Goal: Information Seeking & Learning: Learn about a topic

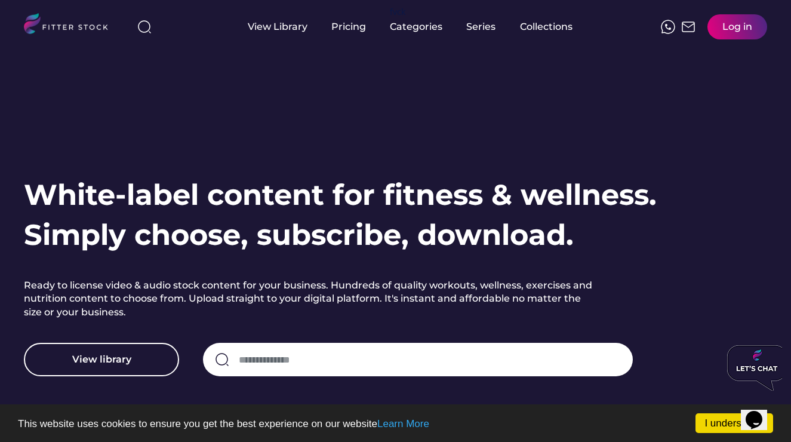
scroll to position [2, 0]
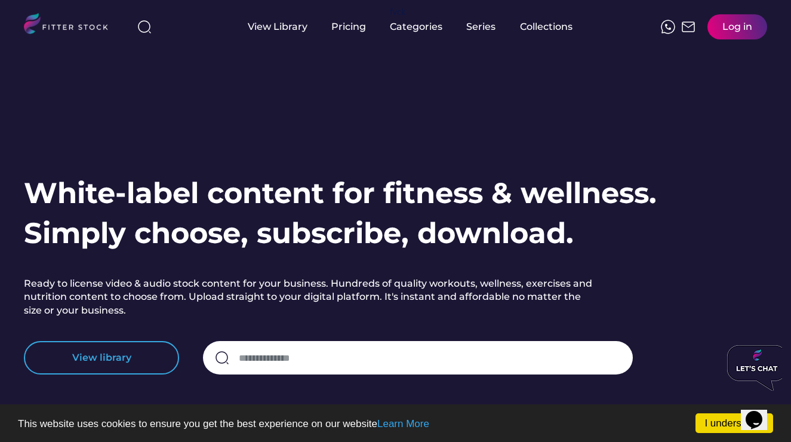
click at [128, 362] on button "View library" at bounding box center [101, 357] width 155 height 33
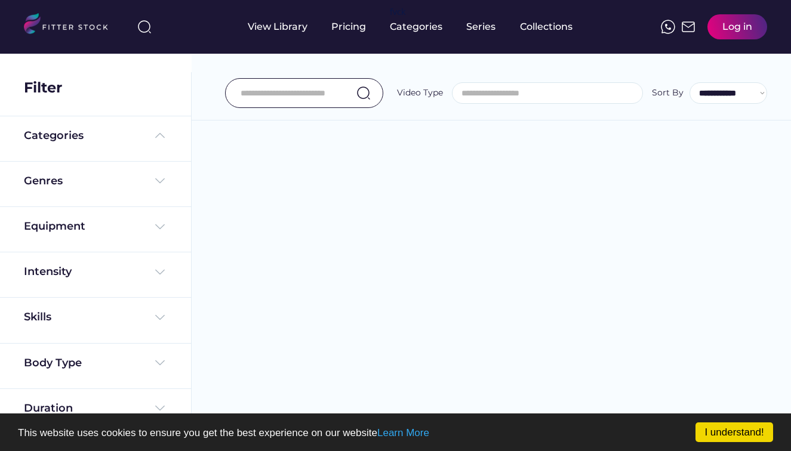
select select
select select "**********"
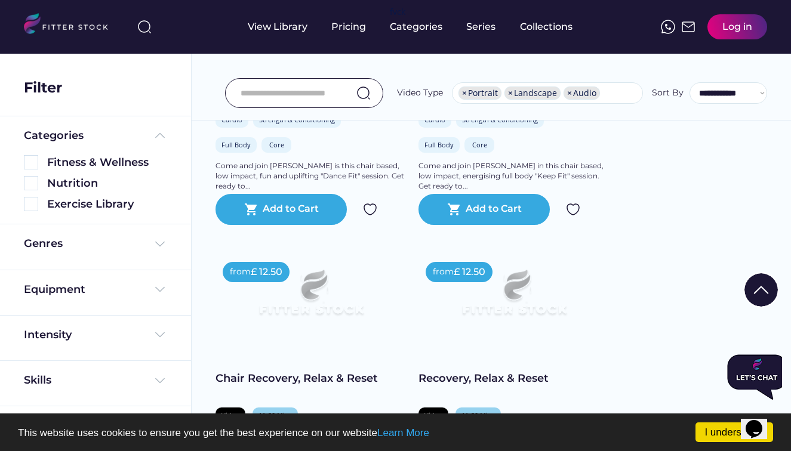
scroll to position [1277, 0]
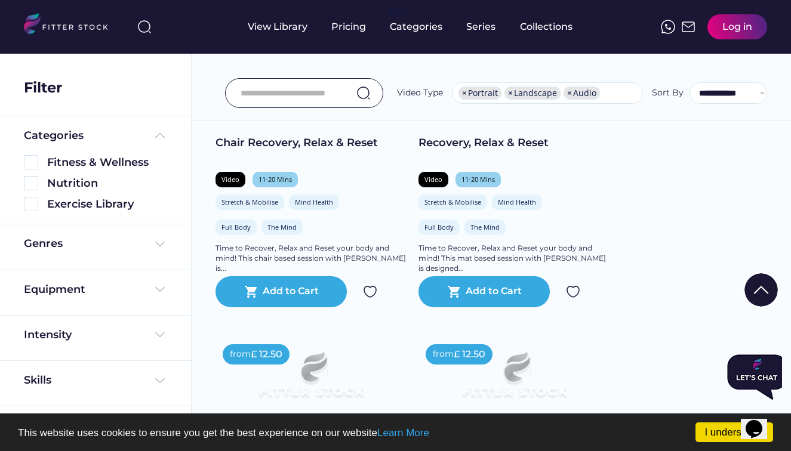
click at [292, 101] on input "input" at bounding box center [289, 93] width 97 height 25
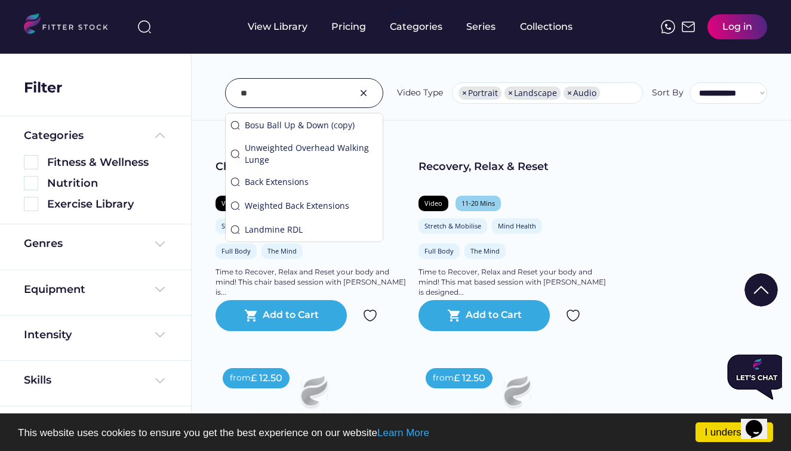
type input "*"
type input "***"
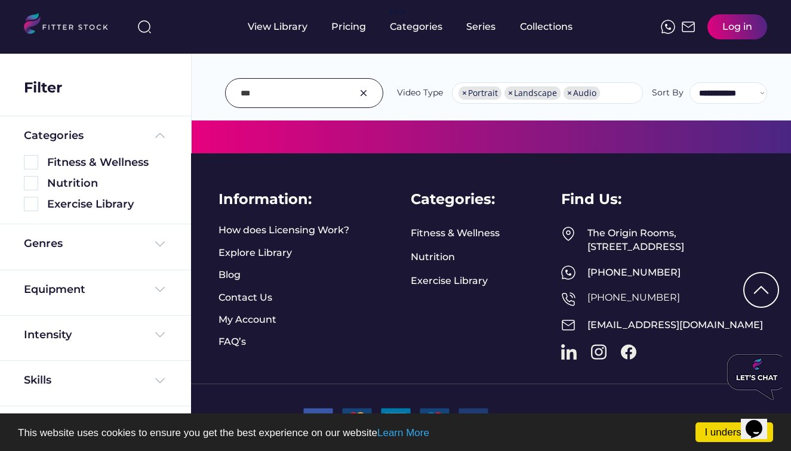
scroll to position [1668, 0]
click at [465, 275] on link "Exercise Library" at bounding box center [449, 281] width 77 height 13
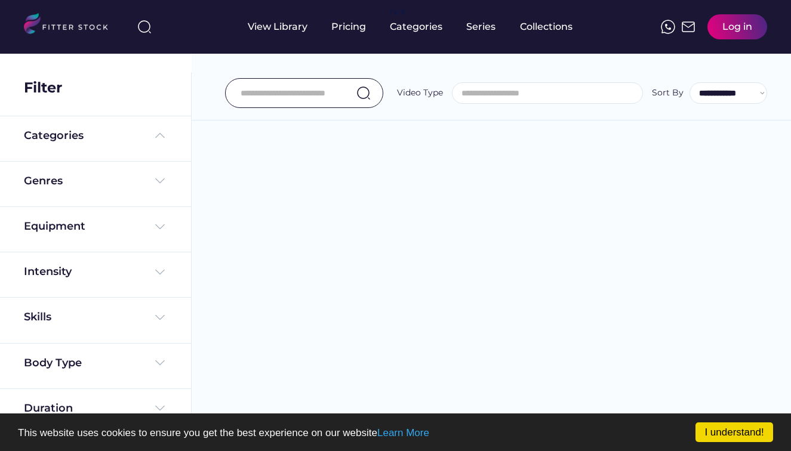
select select
select select "**********"
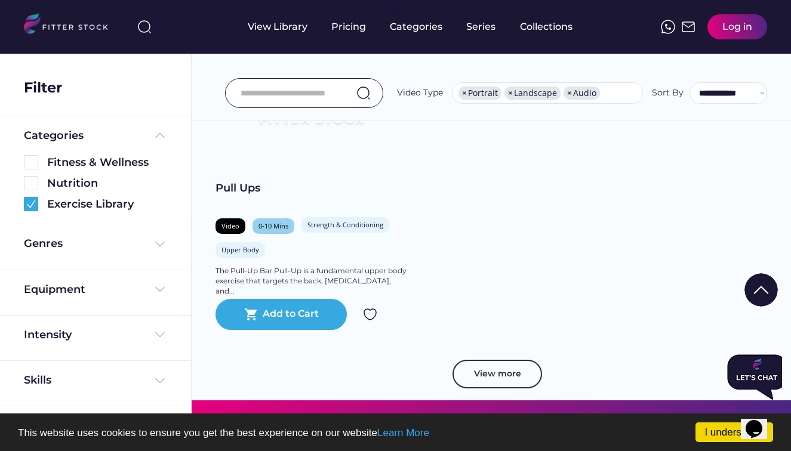
scroll to position [3288, 0]
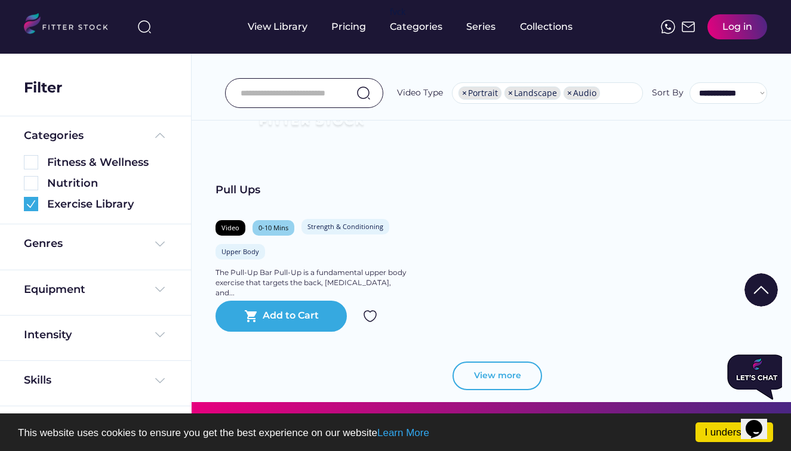
click at [501, 367] on button "View more" at bounding box center [497, 376] width 90 height 29
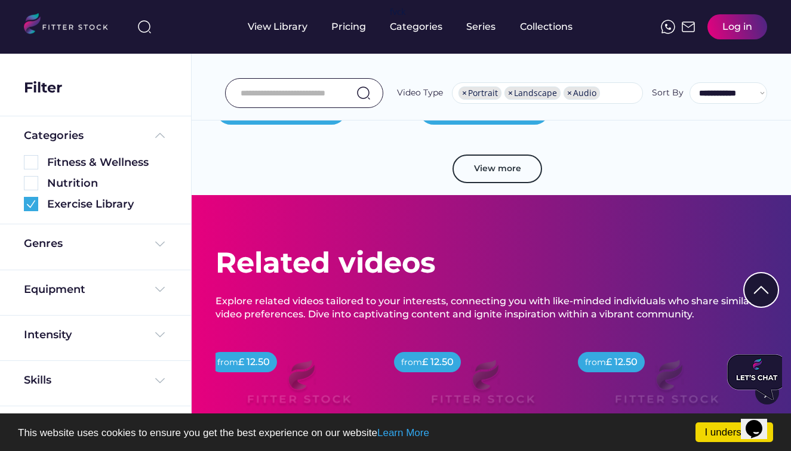
scroll to position [6445, 0]
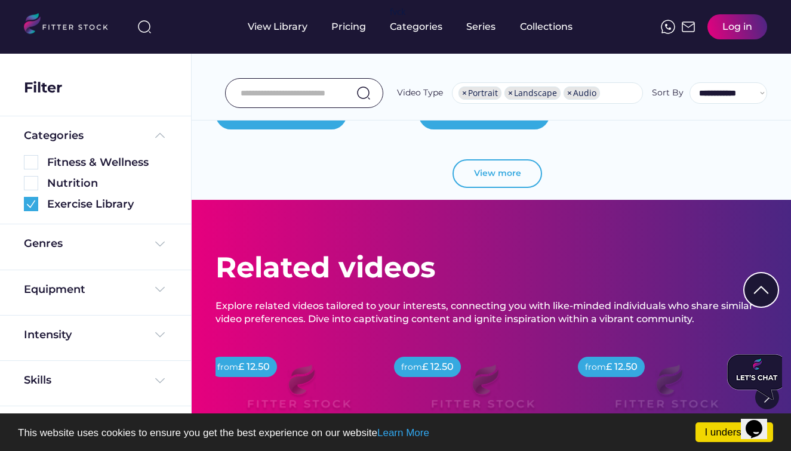
click at [507, 174] on button "View more" at bounding box center [497, 173] width 90 height 29
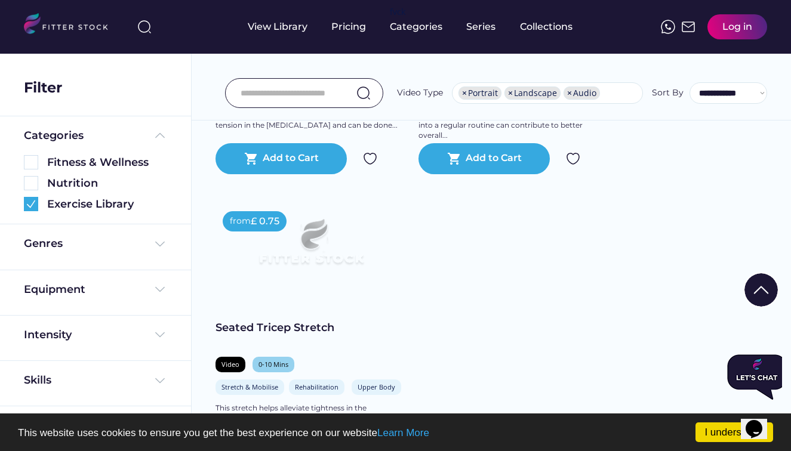
scroll to position [9596, 0]
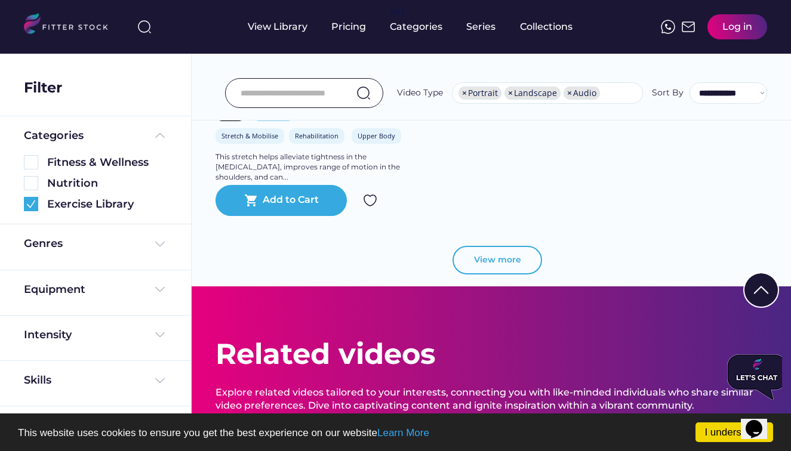
click at [512, 252] on button "View more" at bounding box center [497, 260] width 90 height 29
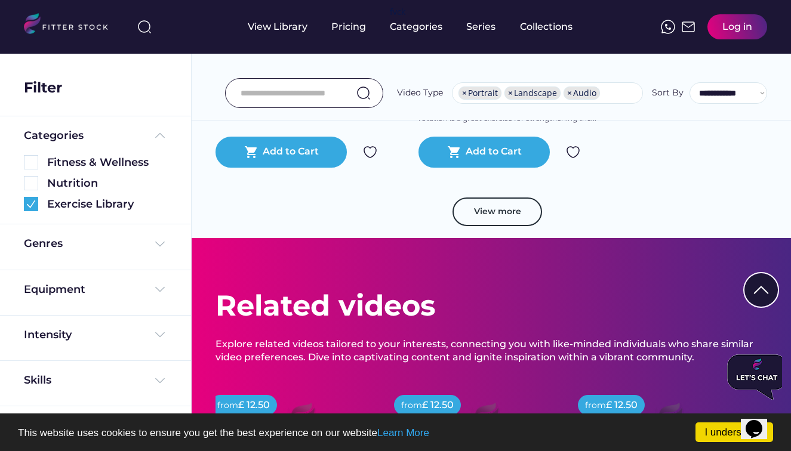
scroll to position [12808, 0]
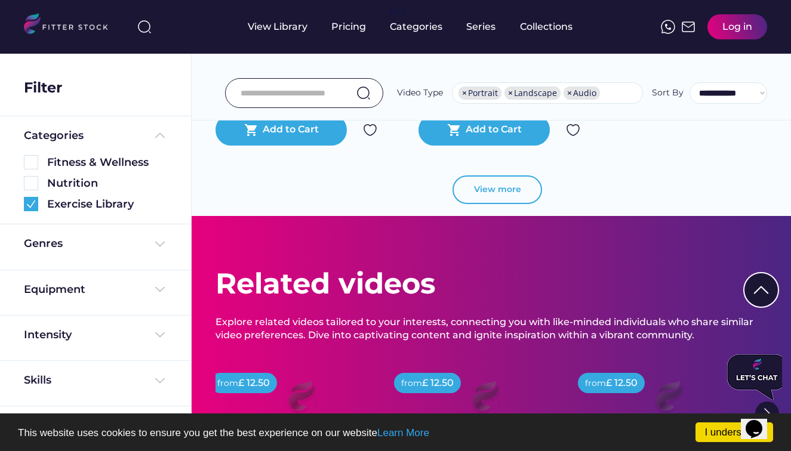
click at [506, 191] on button "View more" at bounding box center [497, 189] width 90 height 29
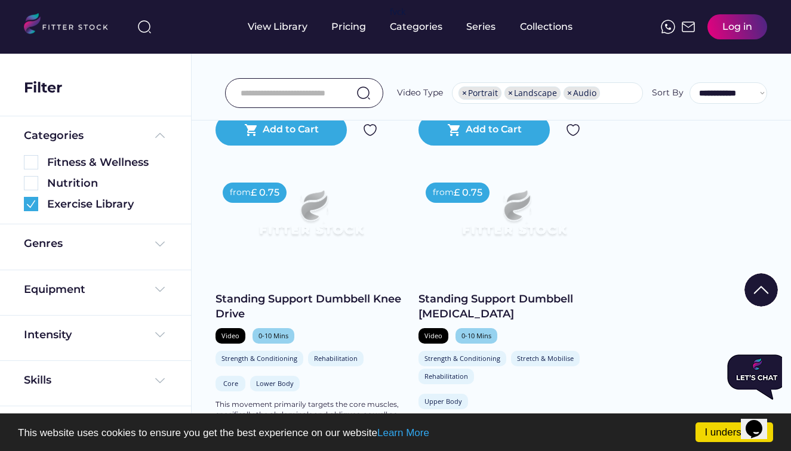
click at [506, 191] on img at bounding box center [513, 218] width 153 height 86
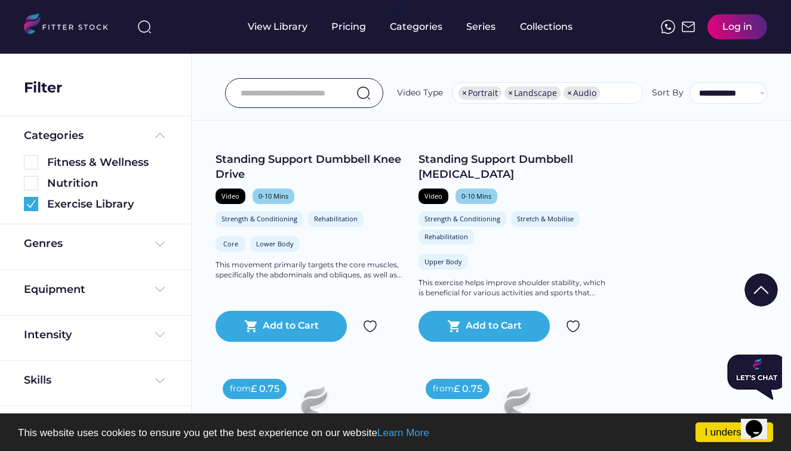
scroll to position [13094, 0]
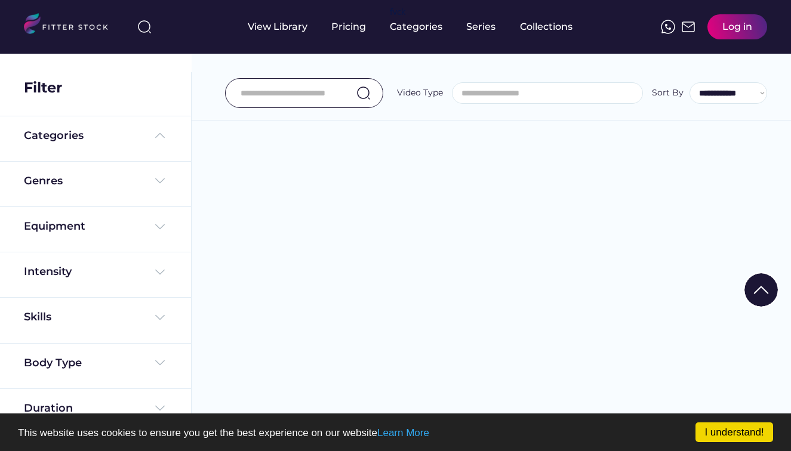
select select
select select "**********"
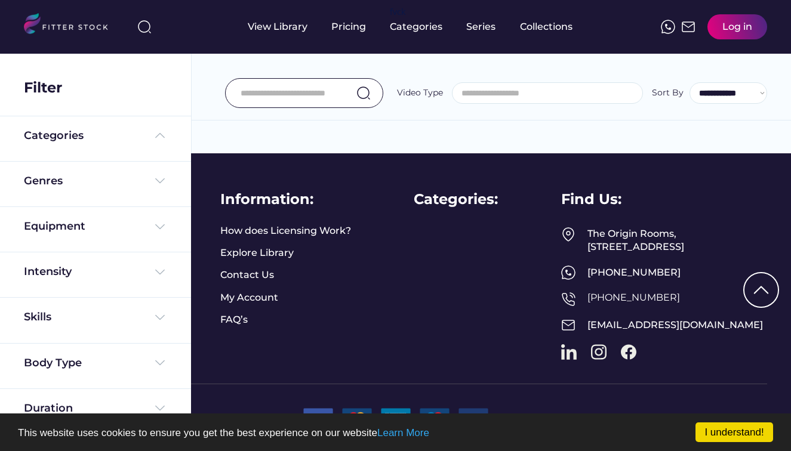
select select "**********"
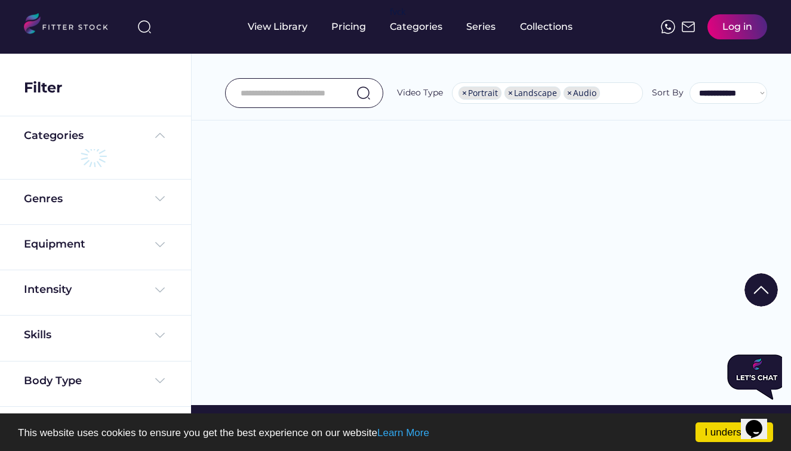
scroll to position [220, 0]
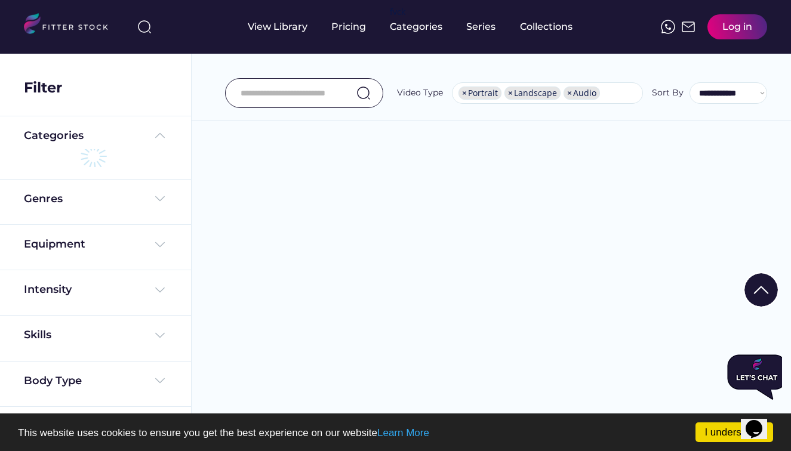
click at [308, 94] on input "input" at bounding box center [289, 93] width 97 height 25
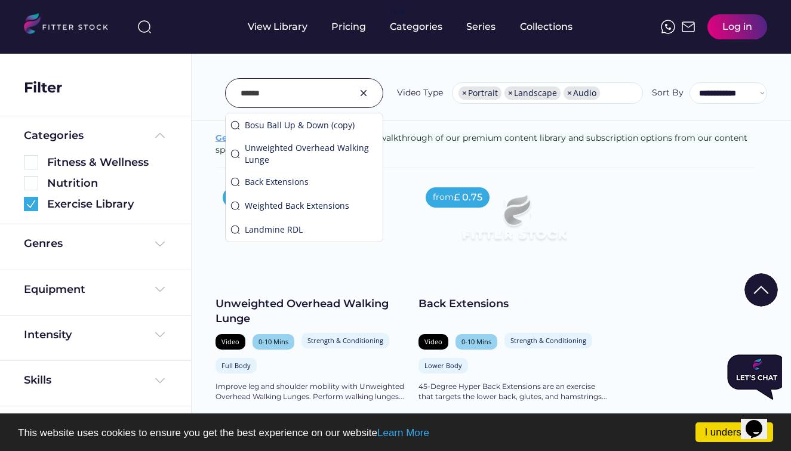
drag, startPoint x: 30, startPoint y: 209, endPoint x: 31, endPoint y: 202, distance: 6.7
click at [30, 209] on img at bounding box center [31, 204] width 14 height 14
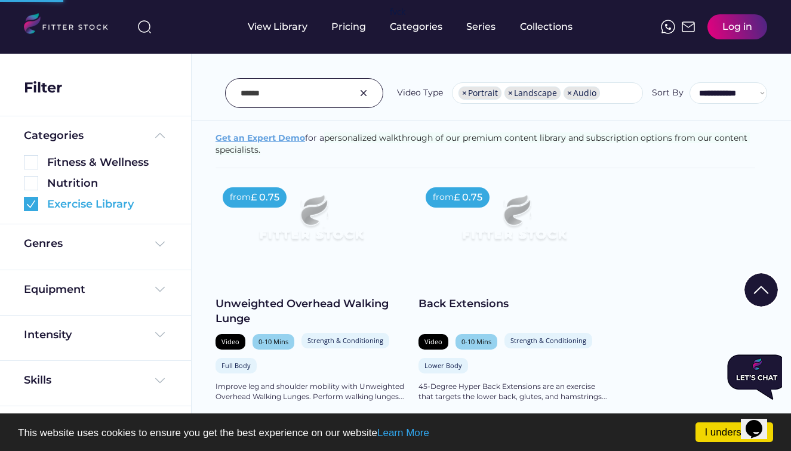
drag, startPoint x: 31, startPoint y: 202, endPoint x: 287, endPoint y: 99, distance: 276.1
click at [31, 202] on img at bounding box center [31, 204] width 14 height 14
click at [299, 93] on input "input" at bounding box center [289, 93] width 97 height 25
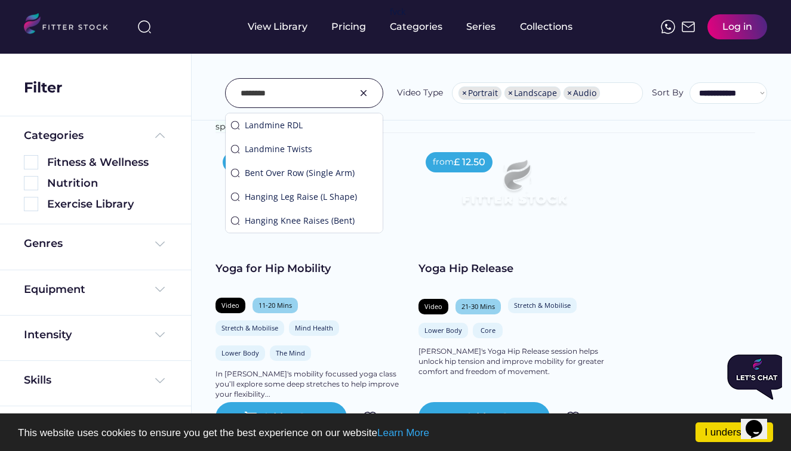
drag, startPoint x: 287, startPoint y: 99, endPoint x: 273, endPoint y: 93, distance: 15.5
click at [287, 99] on input "input" at bounding box center [289, 93] width 97 height 25
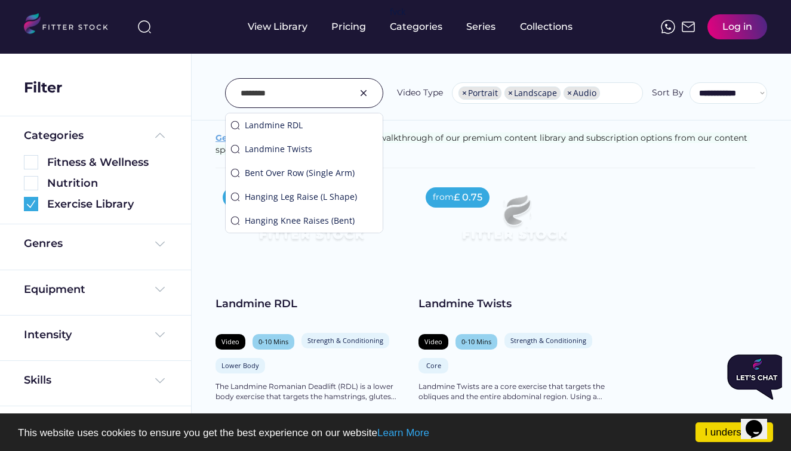
click at [273, 93] on input "input" at bounding box center [289, 93] width 97 height 25
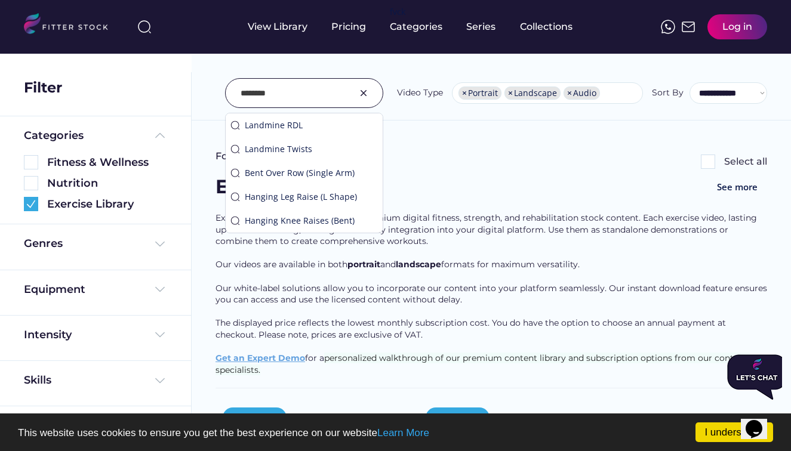
click at [273, 93] on input "input" at bounding box center [289, 93] width 97 height 25
click at [263, 93] on input "input" at bounding box center [289, 93] width 97 height 25
drag, startPoint x: 285, startPoint y: 113, endPoint x: 275, endPoint y: 88, distance: 26.5
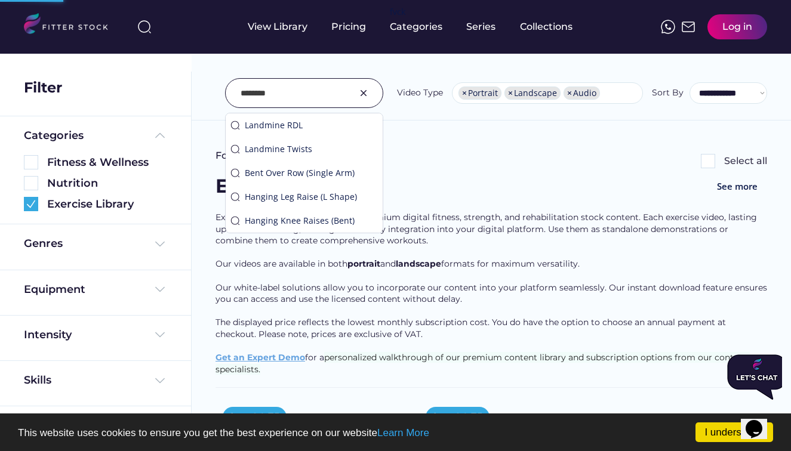
click at [285, 113] on div "Landmine RDL Landmine Twists Bent Over Row (Single Arm) Hanging Leg Raise (L Sh…" at bounding box center [304, 173] width 158 height 121
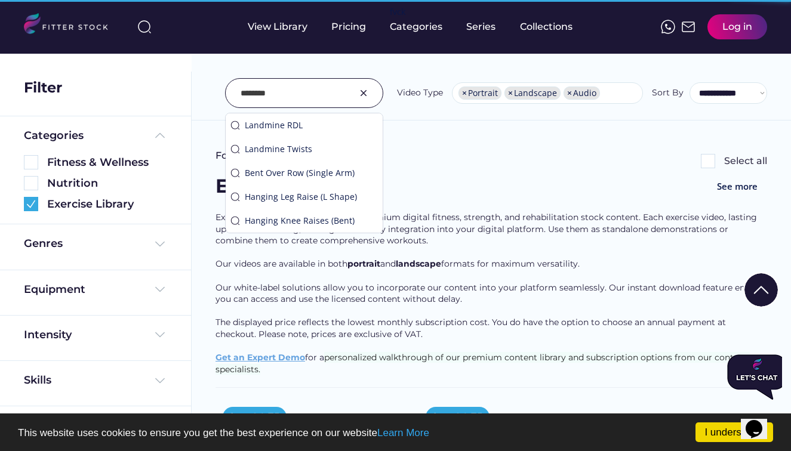
click at [275, 88] on input "input" at bounding box center [289, 93] width 97 height 25
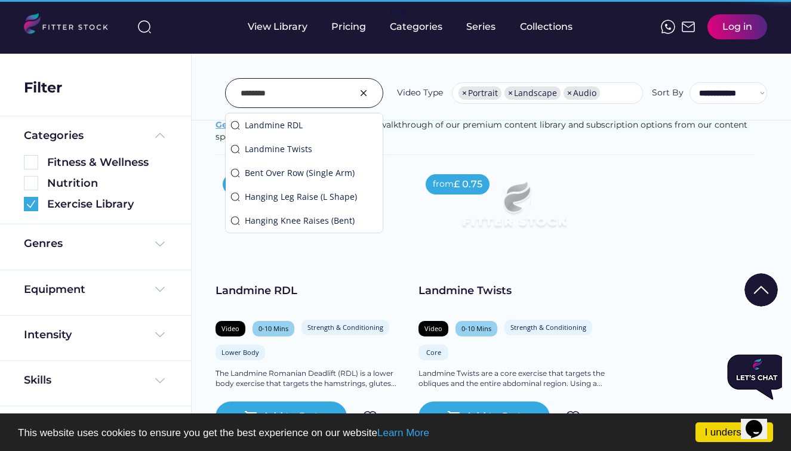
click at [275, 88] on input "input" at bounding box center [289, 93] width 97 height 25
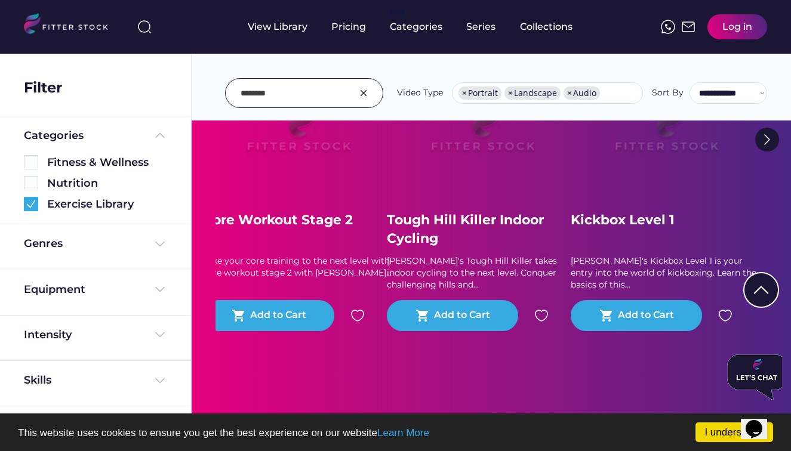
drag, startPoint x: 274, startPoint y: 94, endPoint x: 394, endPoint y: 242, distance: 190.5
click at [274, 94] on input "input" at bounding box center [289, 93] width 97 height 25
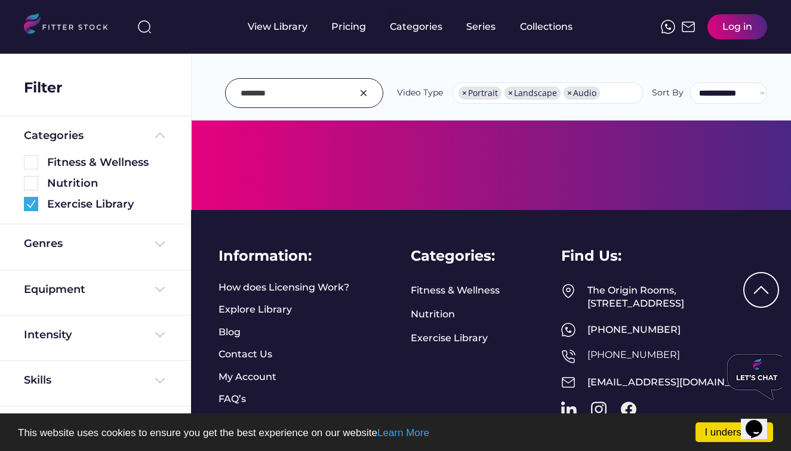
click at [274, 94] on input "input" at bounding box center [289, 93] width 97 height 25
click at [275, 95] on input "input" at bounding box center [289, 93] width 97 height 25
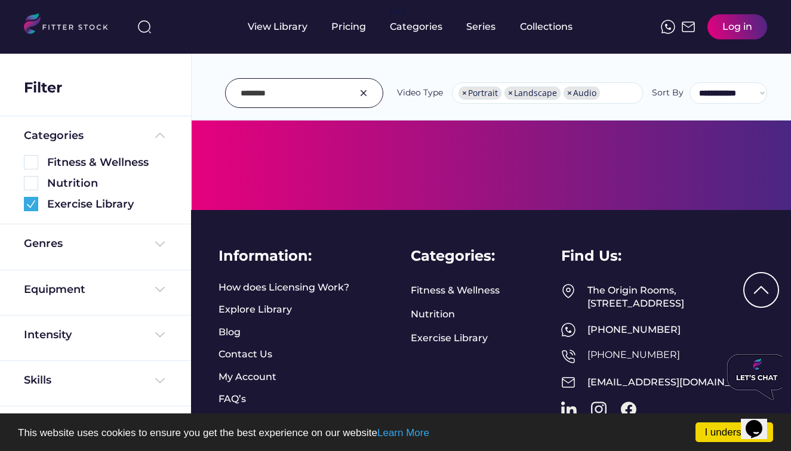
click at [275, 95] on input "input" at bounding box center [289, 93] width 97 height 25
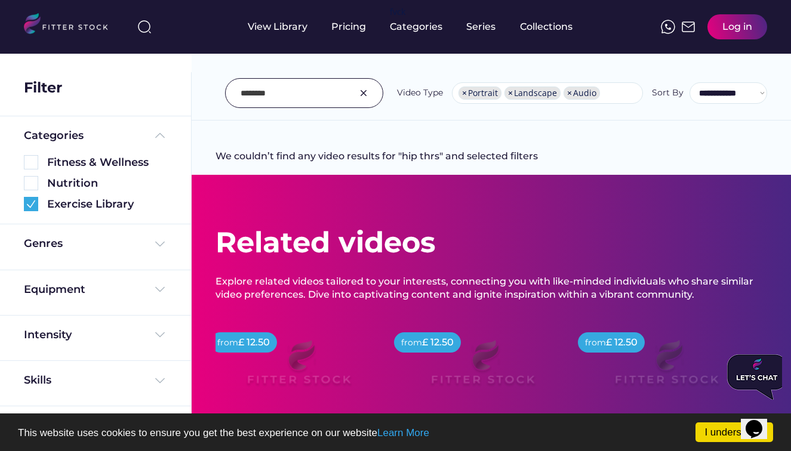
scroll to position [0, 0]
click at [287, 97] on input "input" at bounding box center [289, 93] width 97 height 25
click at [285, 93] on input "input" at bounding box center [289, 93] width 97 height 25
type input "**********"
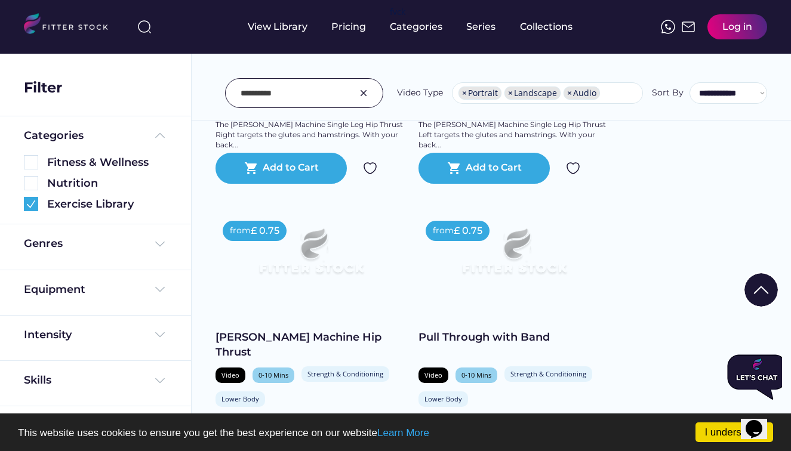
scroll to position [1027, 0]
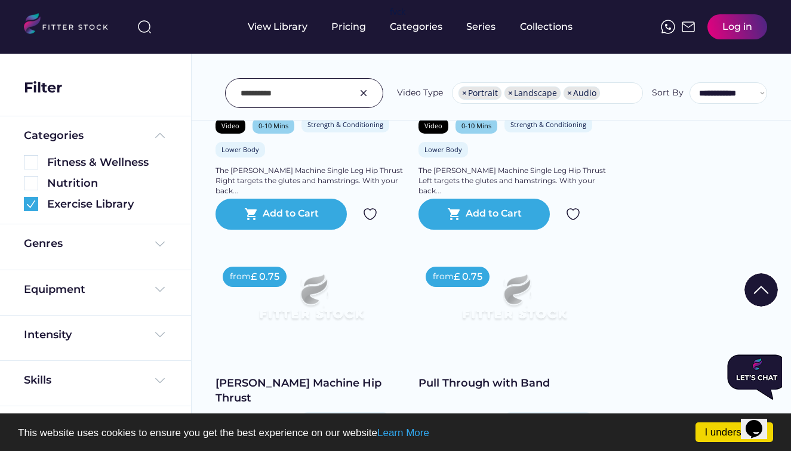
click at [300, 297] on img at bounding box center [311, 303] width 153 height 86
click at [300, 378] on div "[PERSON_NAME] Machine Hip Thrust" at bounding box center [310, 391] width 191 height 30
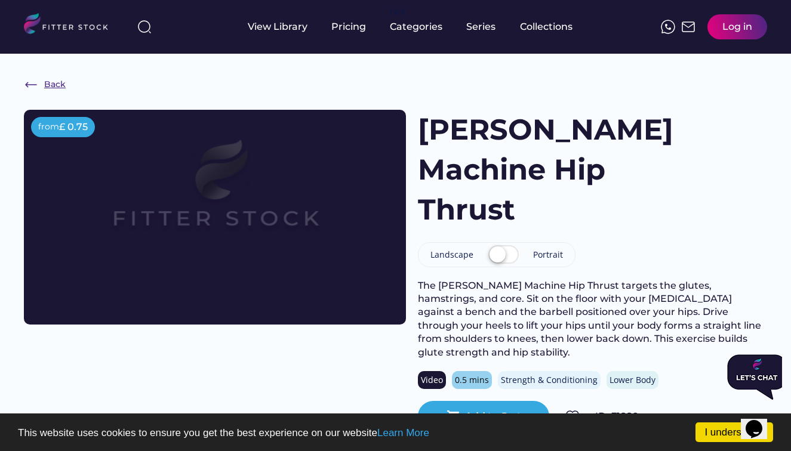
click at [27, 85] on img at bounding box center [31, 85] width 14 height 14
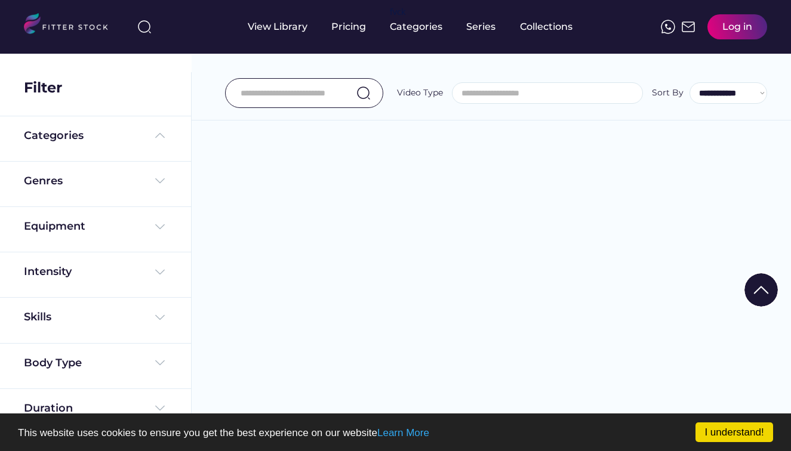
select select
select select "**********"
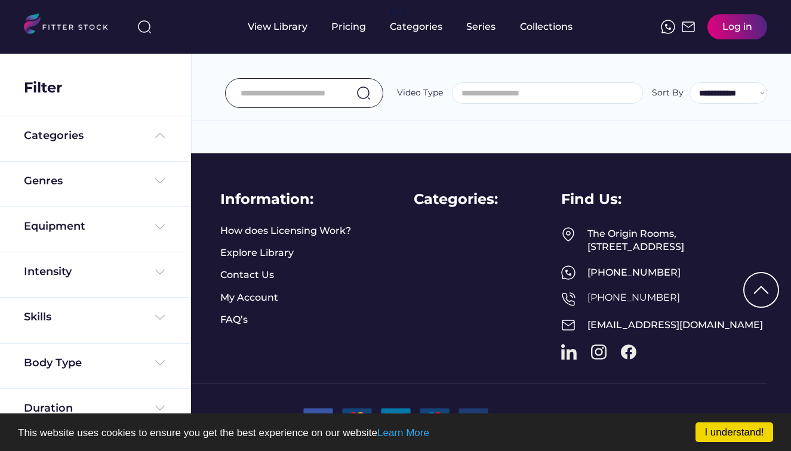
type input "**********"
select select "**********"
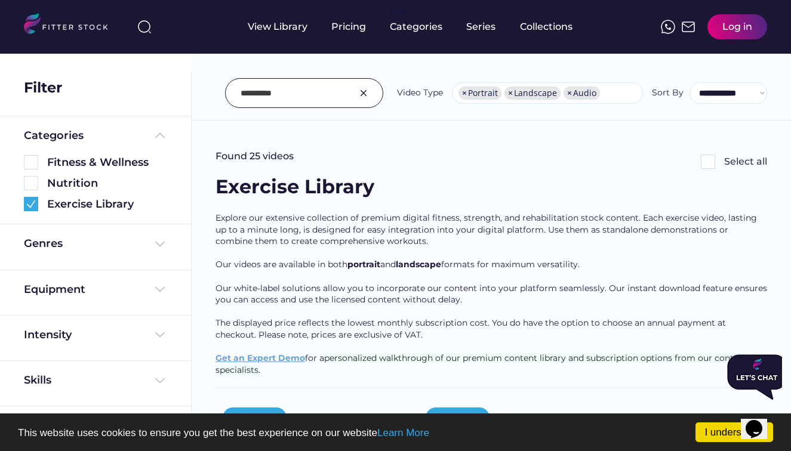
scroll to position [0, 0]
